Goal: Transaction & Acquisition: Register for event/course

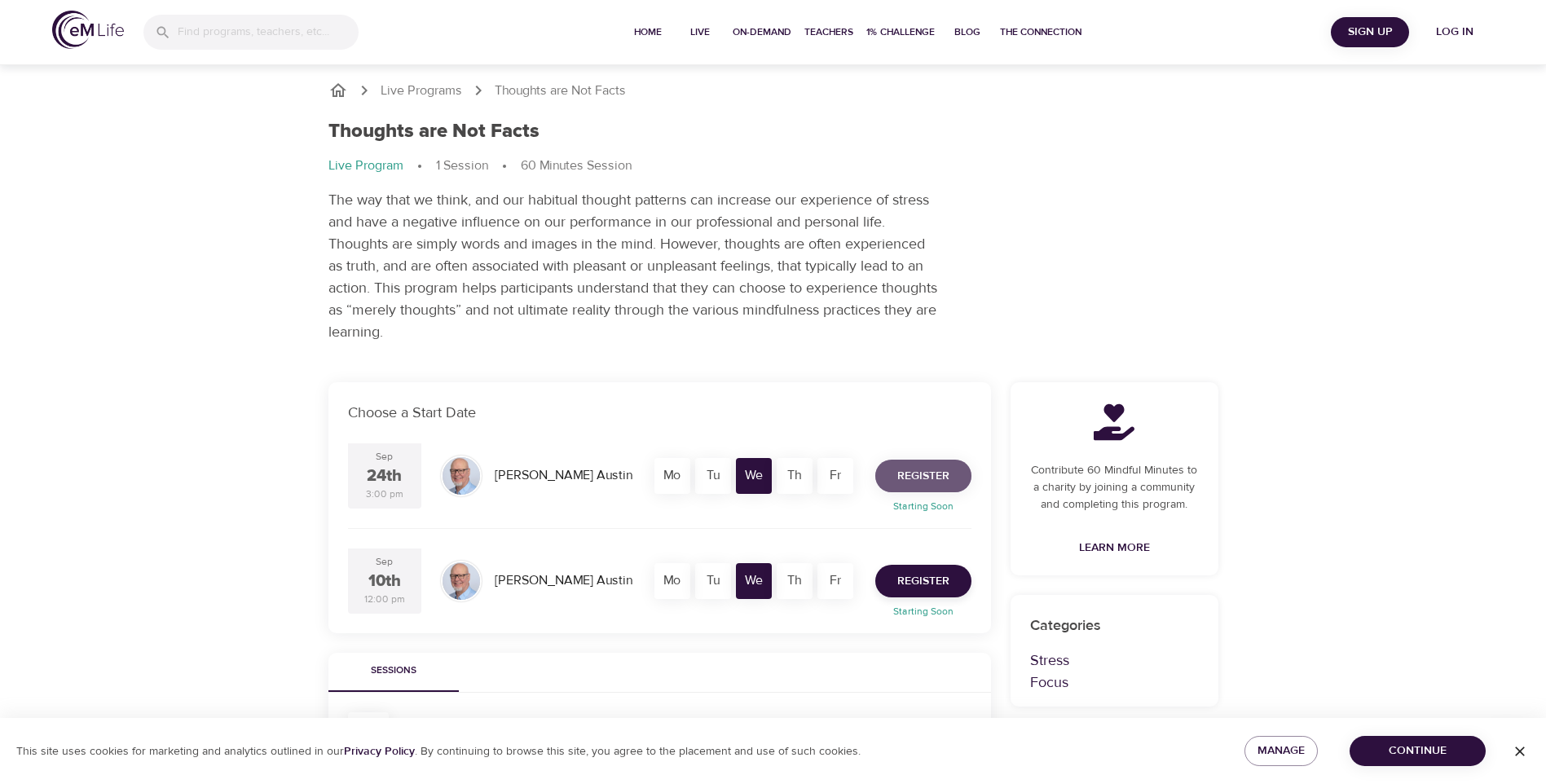
click at [931, 482] on span "Register" at bounding box center [923, 476] width 53 height 20
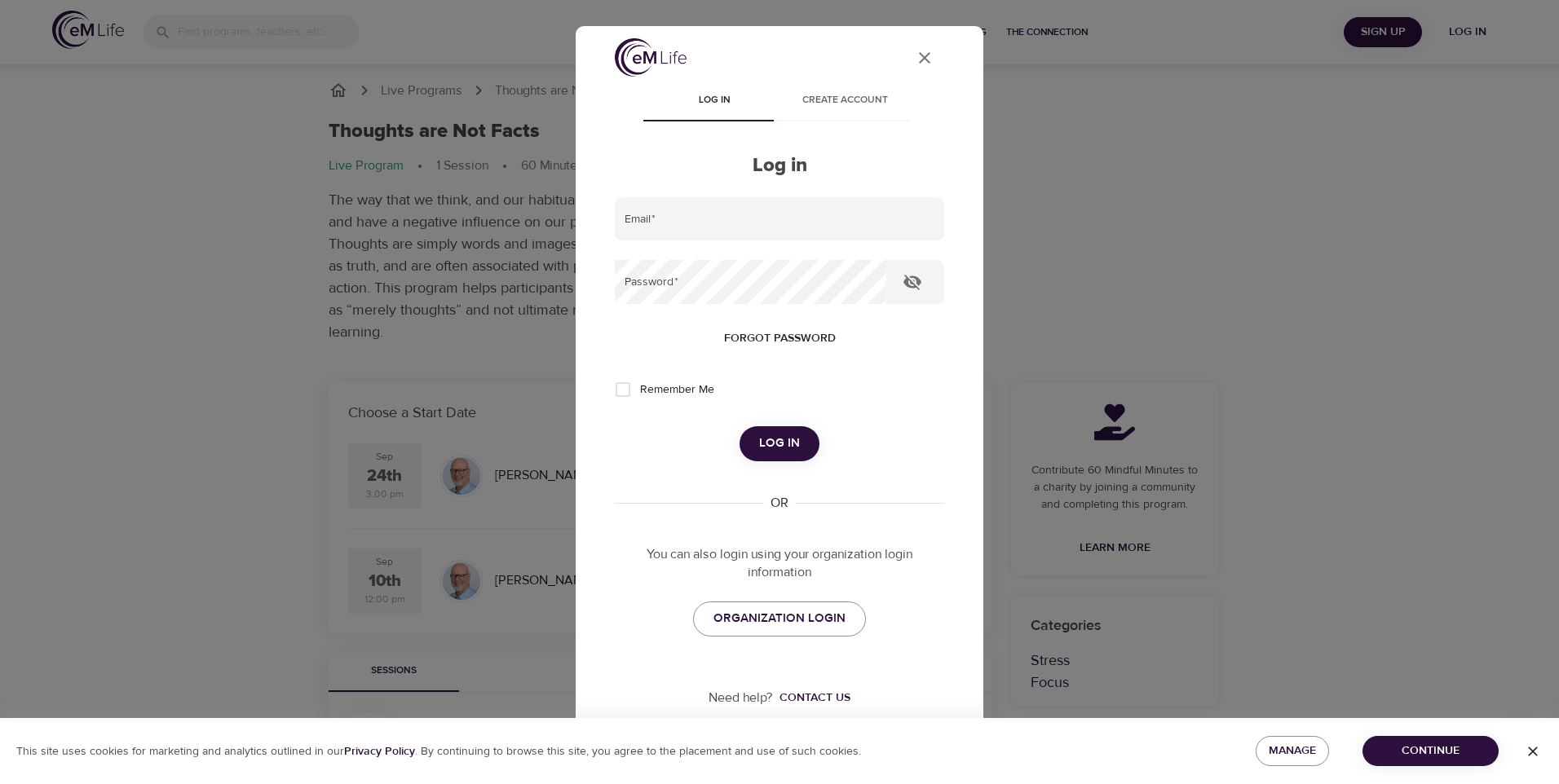
scroll to position [4, 0]
click at [844, 95] on span "Create account" at bounding box center [844, 100] width 111 height 17
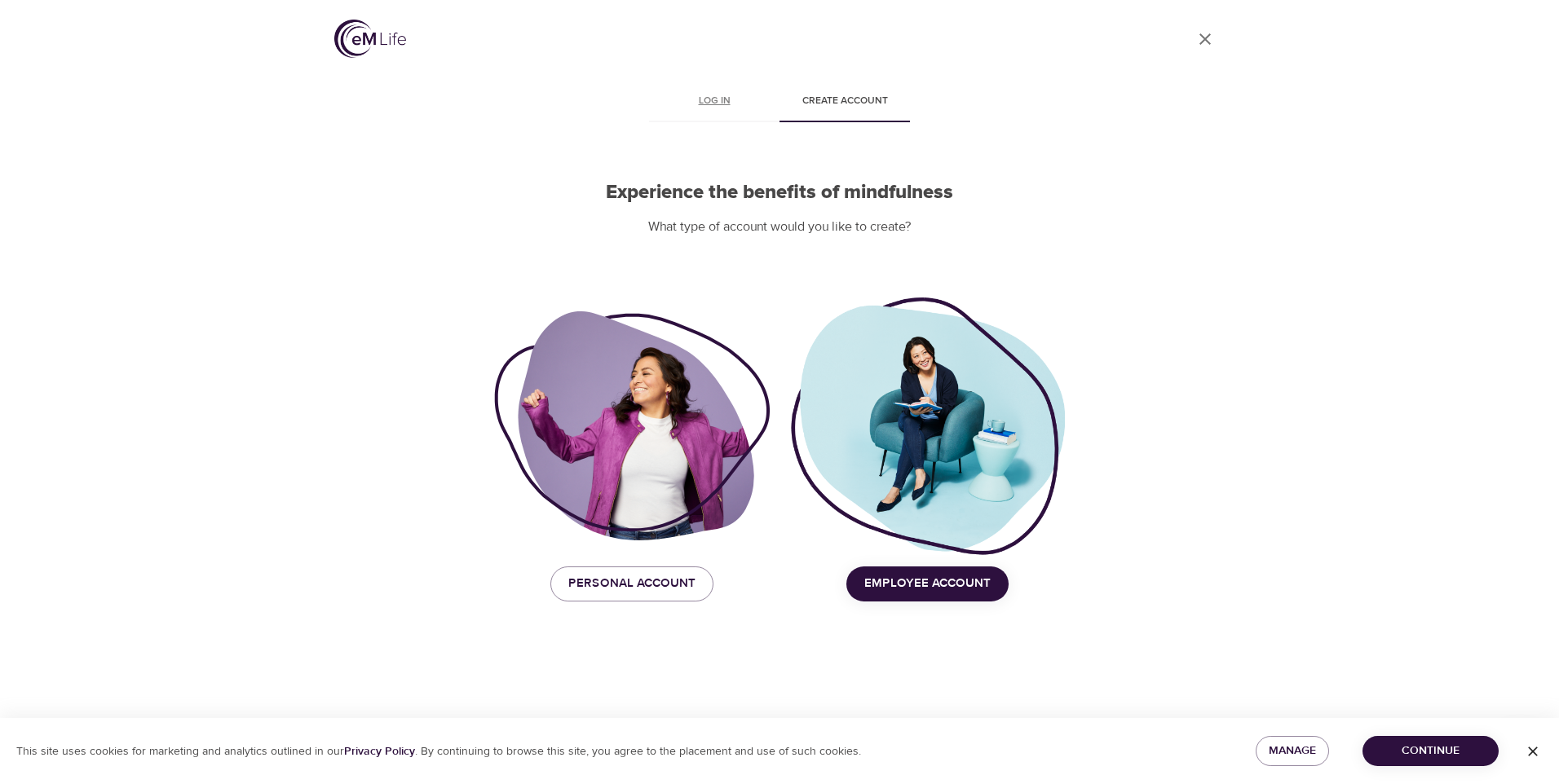
click at [712, 99] on span "Log in" at bounding box center [714, 101] width 111 height 17
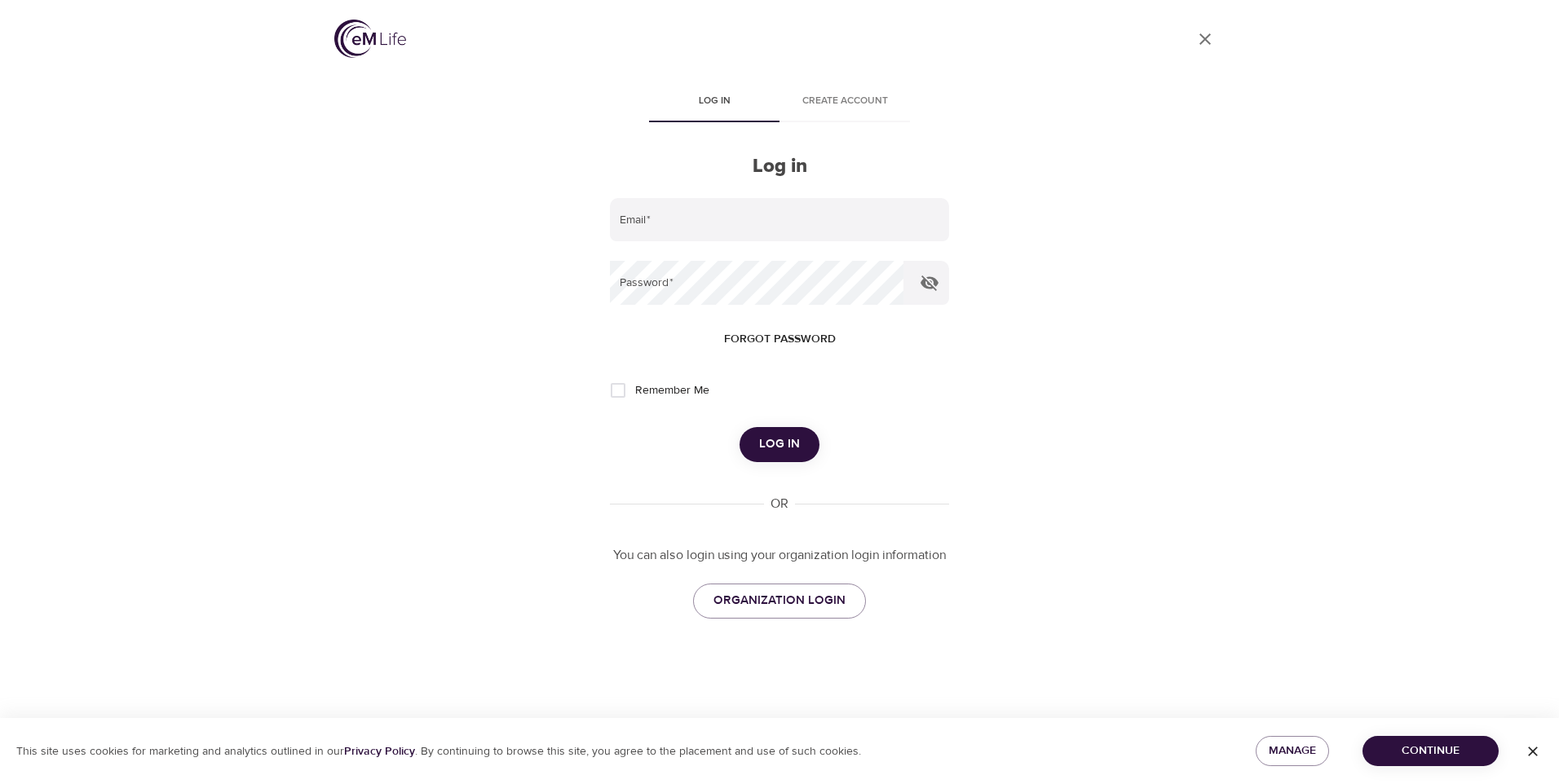
click at [1230, 368] on div "User Profile Log in Create account Log in Email   * Password   * Forgot passwor…" at bounding box center [779, 392] width 930 height 784
